Goal: Transaction & Acquisition: Purchase product/service

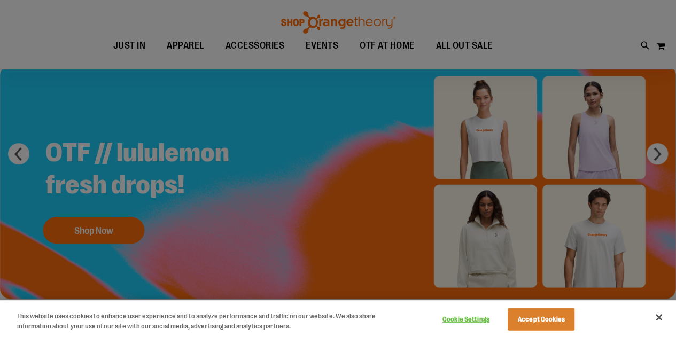
scroll to position [59, 0]
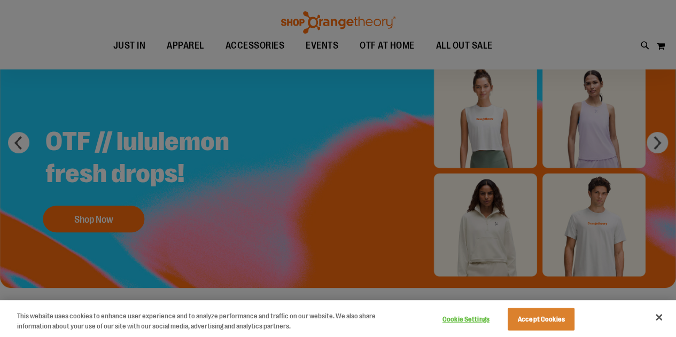
click at [424, 216] on div at bounding box center [338, 168] width 676 height 337
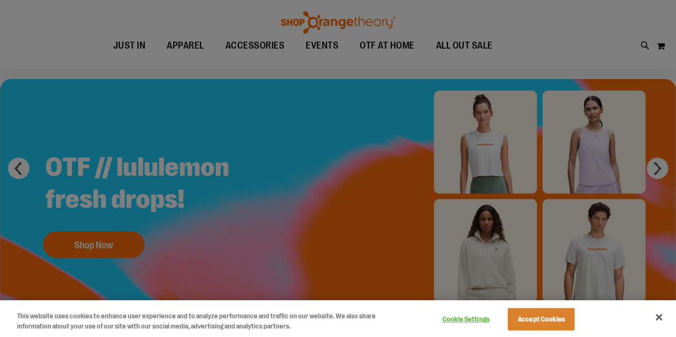
scroll to position [0, 0]
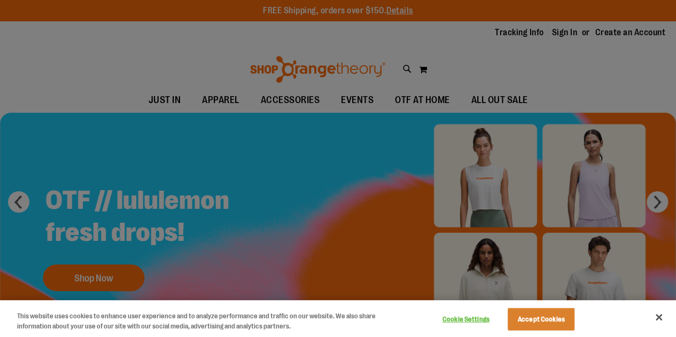
click at [35, 213] on div at bounding box center [338, 168] width 676 height 337
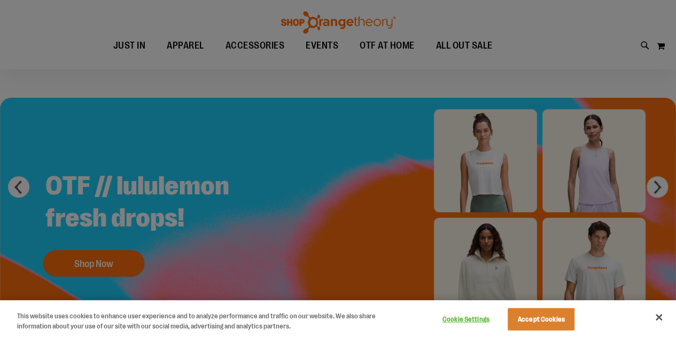
scroll to position [18, 0]
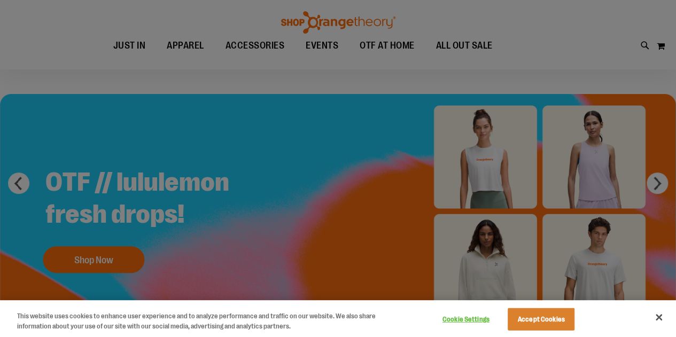
click at [659, 209] on div at bounding box center [338, 168] width 676 height 337
click at [568, 328] on button "Accept Cookies" at bounding box center [541, 319] width 67 height 22
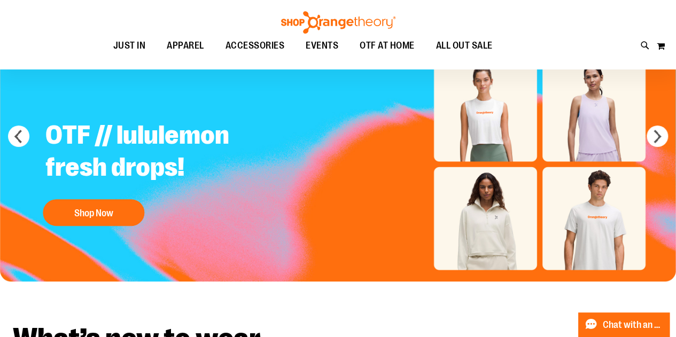
scroll to position [66, 0]
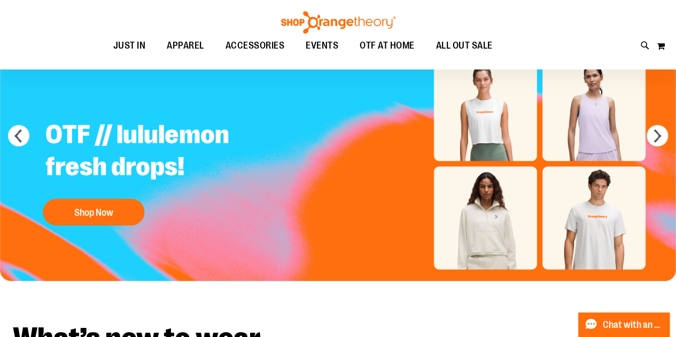
click at [85, 234] on img "Slide 1 of 5" at bounding box center [338, 163] width 676 height 235
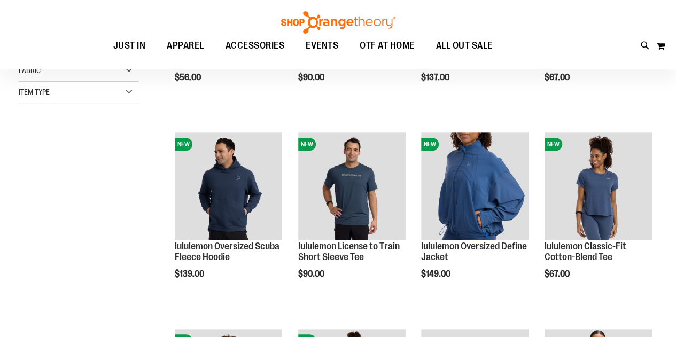
scroll to position [169, 0]
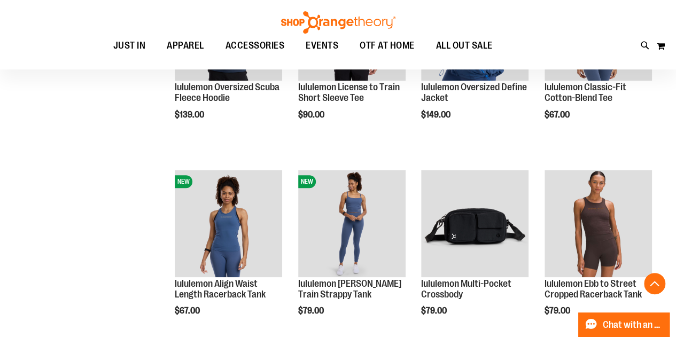
scroll to position [330, 0]
